Goal: Information Seeking & Learning: Learn about a topic

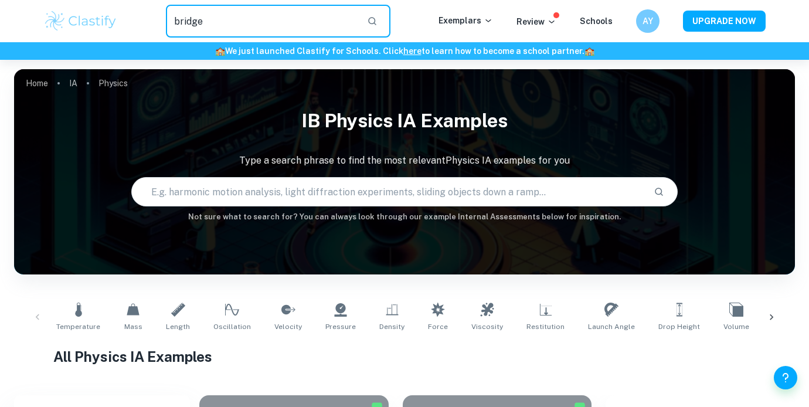
type input "bridge"
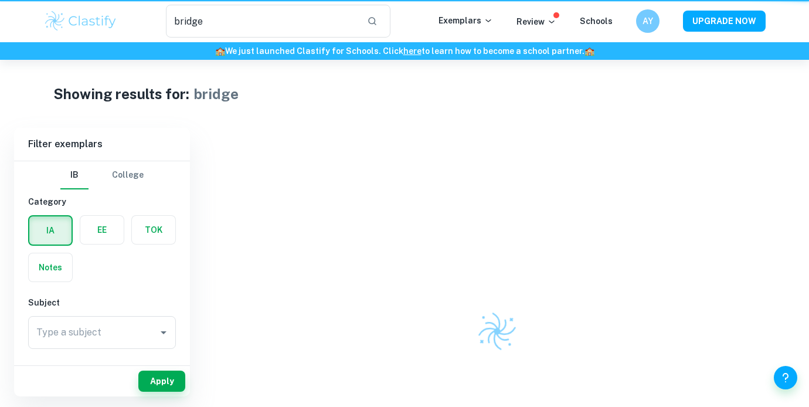
checkbox input "true"
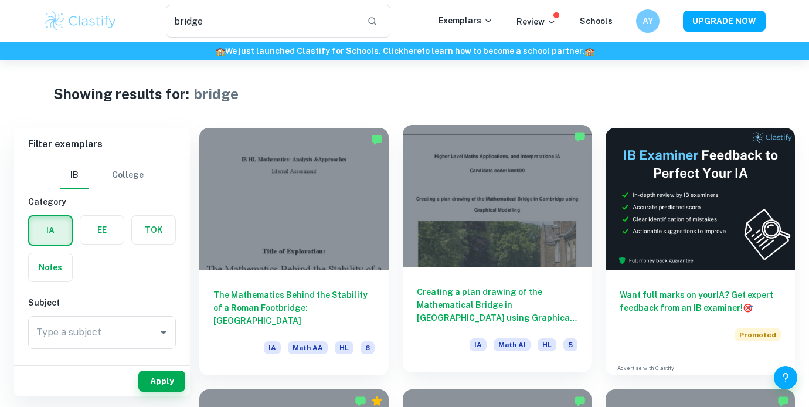
click at [488, 178] on div at bounding box center [497, 196] width 189 height 142
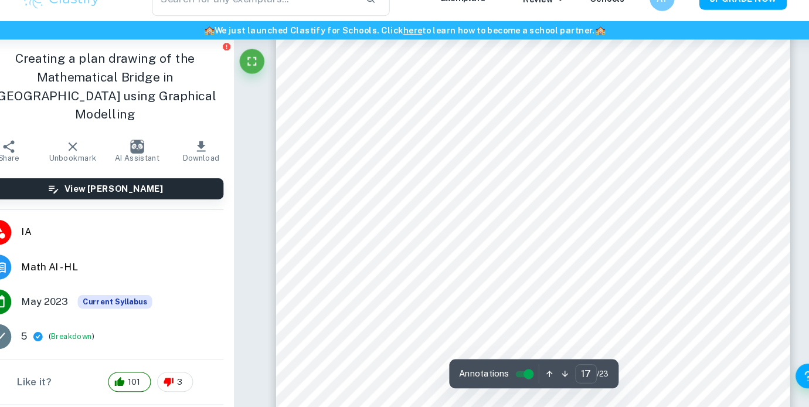
scroll to position [11491, 0]
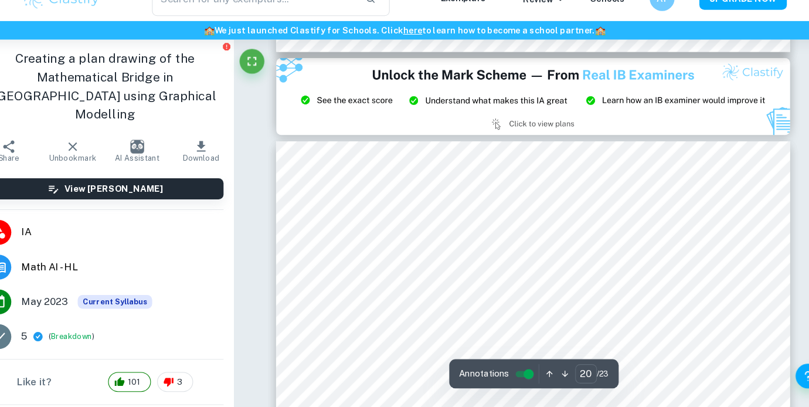
type input "21"
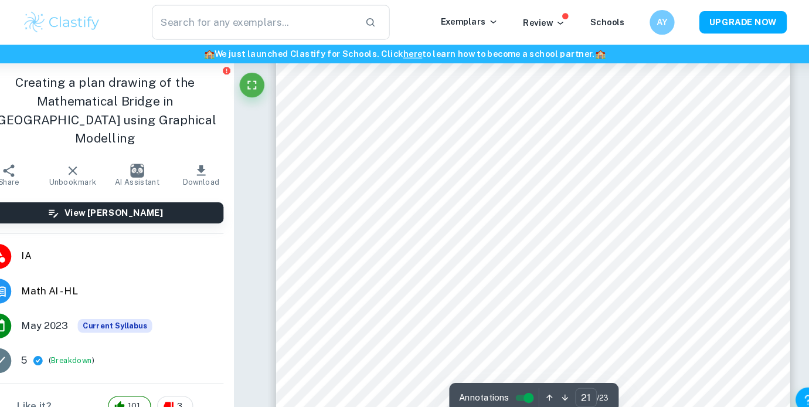
scroll to position [14564, 0]
